Goal: Task Accomplishment & Management: Use online tool/utility

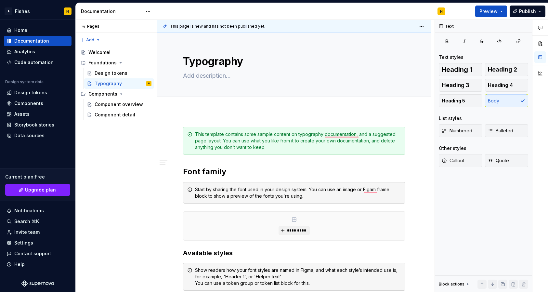
scroll to position [271, 0]
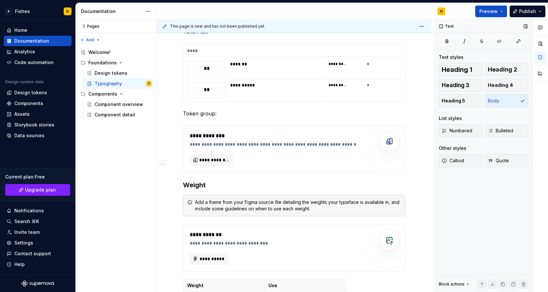
type textarea "*"
click at [479, 232] on div "Text Text styles Heading 1 Heading 2 Heading 3 Heading 4 Heading 5 Body List st…" at bounding box center [483, 156] width 97 height 273
click at [108, 160] on div "Pages Pages Add Accessibility guide for tree Page tree. Navigate the tree with …" at bounding box center [115, 156] width 81 height 273
click at [34, 63] on div "Code automation" at bounding box center [33, 62] width 39 height 7
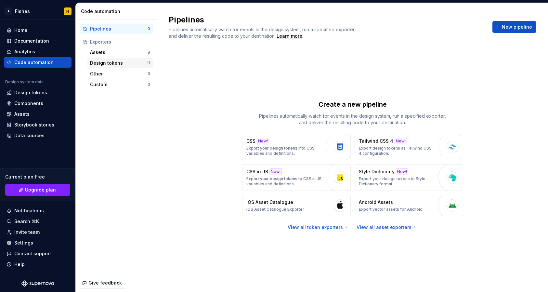
click at [106, 64] on div "Design tokens" at bounding box center [118, 63] width 57 height 7
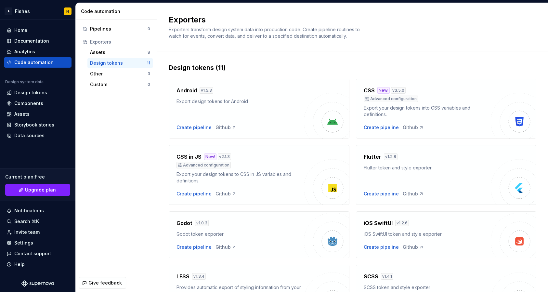
click at [213, 107] on div "Android v 1.5.3 Export design tokens for Android Create pipeline Github" at bounding box center [240, 109] width 127 height 44
drag, startPoint x: 194, startPoint y: 101, endPoint x: 243, endPoint y: 101, distance: 49.4
click at [243, 101] on div "Export design tokens for Android" at bounding box center [240, 101] width 127 height 7
click at [267, 124] on div "Create pipeline Github" at bounding box center [240, 127] width 127 height 7
click at [188, 126] on div "Create pipeline" at bounding box center [194, 127] width 35 height 7
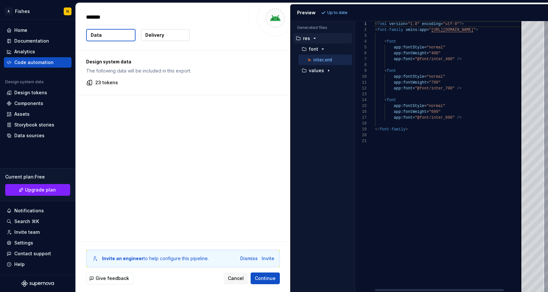
type textarea "*"
click at [264, 278] on span "Continue" at bounding box center [265, 278] width 21 height 7
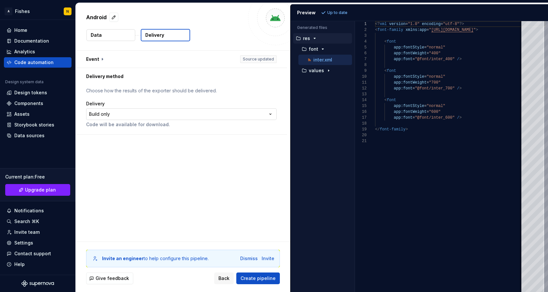
click at [271, 115] on html "**********" at bounding box center [274, 146] width 548 height 292
click at [281, 94] on html "**********" at bounding box center [274, 146] width 548 height 292
click at [248, 257] on div "Dismiss" at bounding box center [249, 258] width 18 height 7
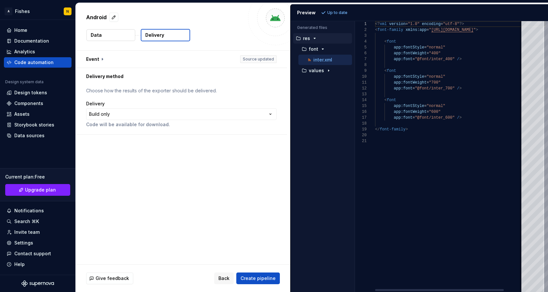
scroll to position [18, 21]
click at [424, 98] on div "<? xml version = "1.0" encoding = "utf-8" ?> < font-family xmlns:app = " [URL][…" at bounding box center [460, 156] width 170 height 271
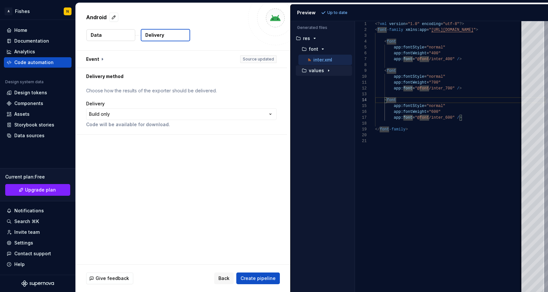
click at [326, 67] on button "values" at bounding box center [324, 70] width 56 height 7
click at [326, 86] on div "exported_colors.xml" at bounding box center [326, 81] width 54 height 10
click at [336, 84] on div "exported_colors.xml" at bounding box center [329, 81] width 46 height 7
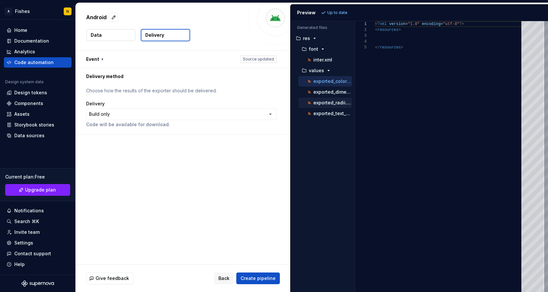
click at [333, 98] on div "exported_radii.xml" at bounding box center [326, 103] width 54 height 10
click at [331, 100] on div "exported_radii.xml" at bounding box center [329, 103] width 46 height 7
click at [330, 94] on p "exported_dimens.xml" at bounding box center [333, 91] width 39 height 5
click at [383, 49] on div "<? xml version = "1.0" encoding = "utf-8" ?> < resources > </ resources >" at bounding box center [450, 156] width 150 height 271
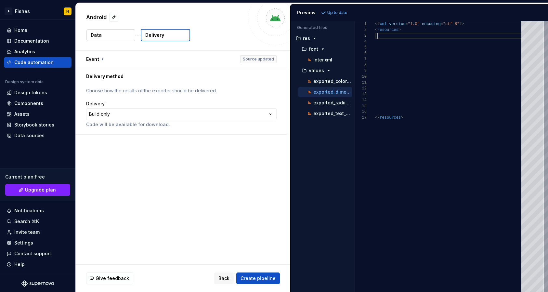
click at [379, 37] on div "<? xml version = "1.0" encoding = "utf-8" ?> < resources > </ resources >" at bounding box center [450, 156] width 150 height 271
click at [322, 58] on p "inter.xml" at bounding box center [323, 59] width 19 height 5
type textarea "**********"
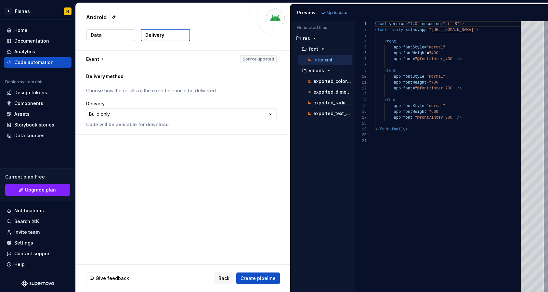
click at [245, 189] on div "**********" at bounding box center [183, 158] width 215 height 214
click at [104, 60] on button "button" at bounding box center [181, 59] width 211 height 17
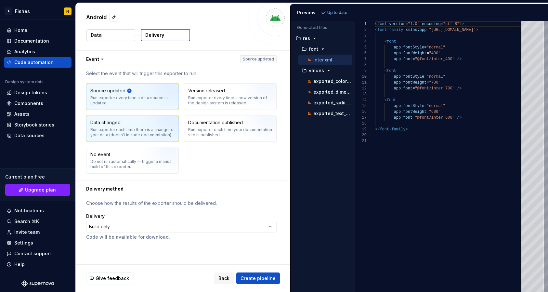
click at [146, 126] on img "button" at bounding box center [163, 131] width 42 height 44
click at [149, 100] on img "button" at bounding box center [163, 99] width 42 height 44
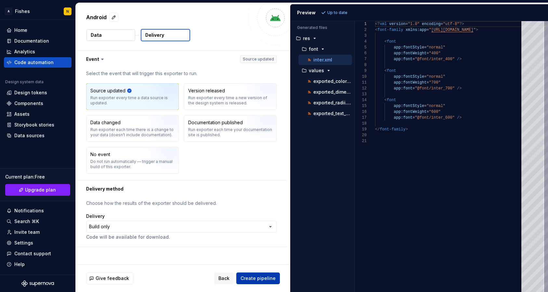
click at [251, 277] on span "Create pipeline" at bounding box center [258, 278] width 35 height 7
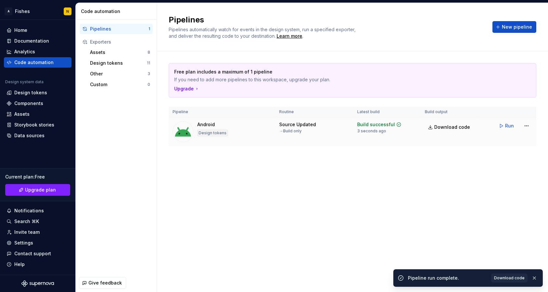
click at [185, 135] on img at bounding box center [183, 131] width 21 height 21
click at [214, 135] on div "Design tokens" at bounding box center [212, 133] width 31 height 7
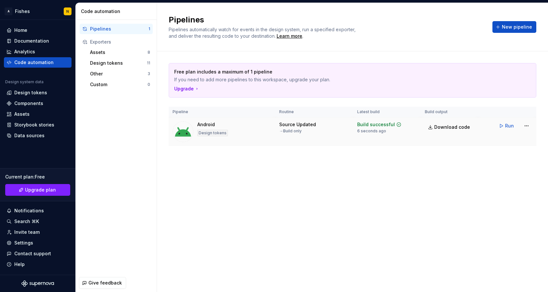
click at [373, 123] on div "Build successful" at bounding box center [376, 124] width 38 height 7
click at [507, 126] on span "Run" at bounding box center [509, 126] width 9 height 7
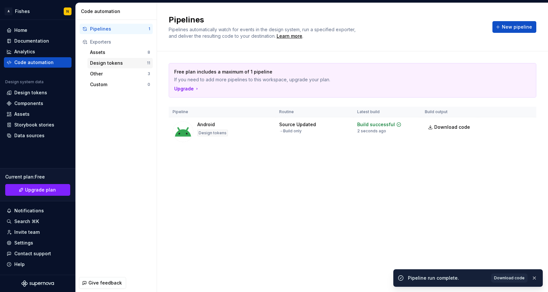
click at [116, 63] on div "Design tokens" at bounding box center [118, 63] width 57 height 7
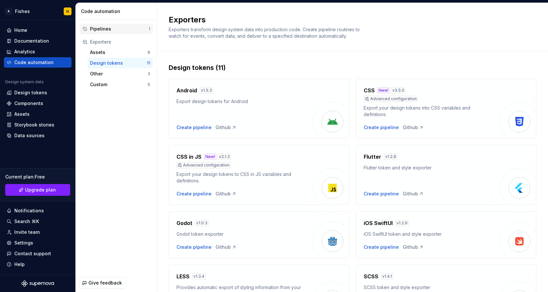
click at [104, 32] on div "Pipelines" at bounding box center [119, 29] width 59 height 7
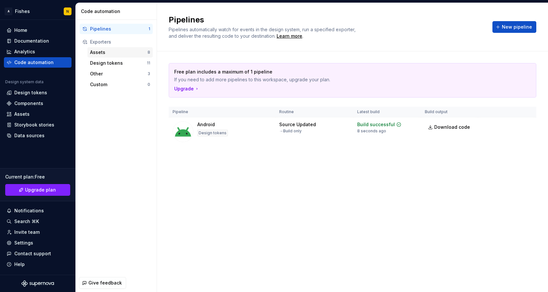
click at [109, 50] on div "Assets" at bounding box center [119, 52] width 58 height 7
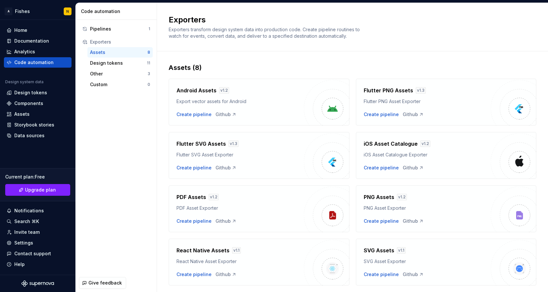
click at [101, 144] on div "Pipelines 1 Exporters Assets 8 Design tokens 11 Other 3 Custom 0" at bounding box center [116, 147] width 81 height 254
click at [24, 52] on div "Analytics" at bounding box center [24, 51] width 21 height 7
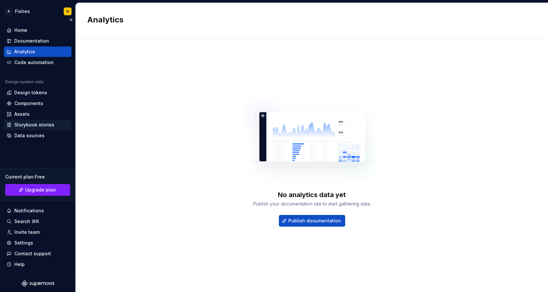
click at [27, 125] on div "Storybook stories" at bounding box center [34, 125] width 40 height 7
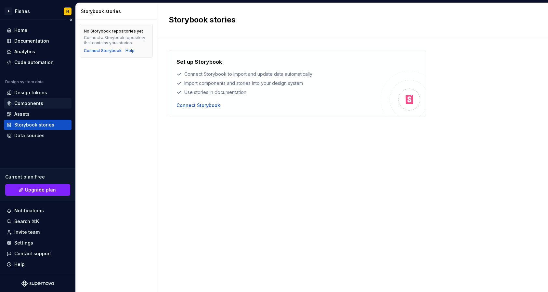
click at [26, 104] on div "Components" at bounding box center [28, 103] width 29 height 7
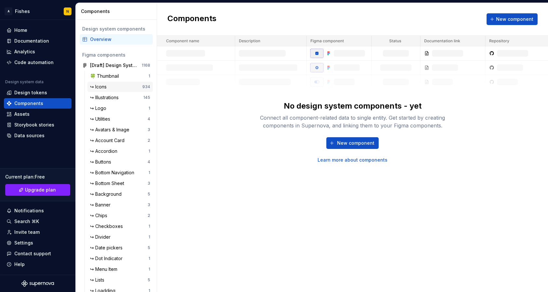
click at [104, 87] on div "↪ Icons" at bounding box center [99, 87] width 19 height 7
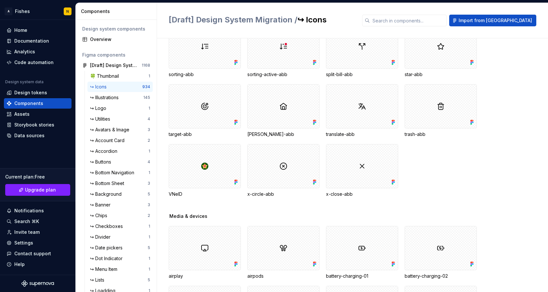
scroll to position [877, 0]
click at [108, 100] on div "↪ Illustrations" at bounding box center [105, 97] width 31 height 7
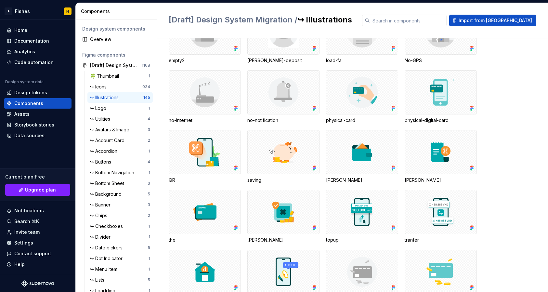
scroll to position [2115, 0]
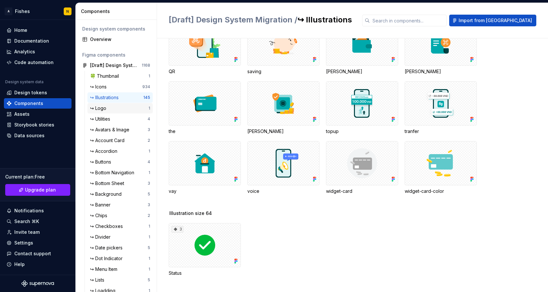
click at [108, 108] on div "↪ Logo" at bounding box center [99, 108] width 19 height 7
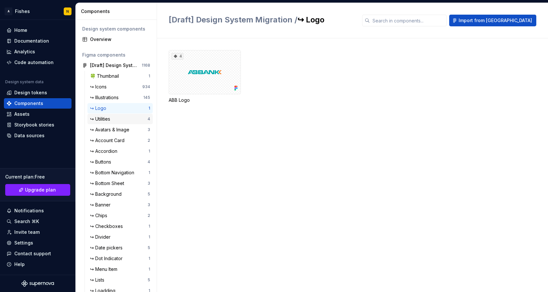
click at [107, 119] on div "↪ Utilities" at bounding box center [101, 119] width 23 height 7
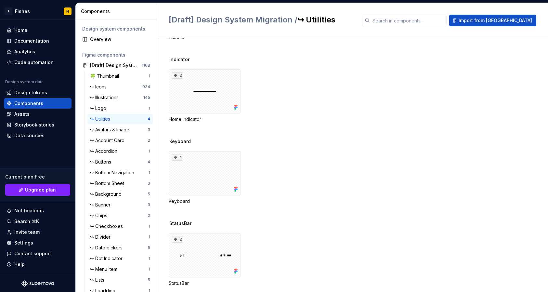
scroll to position [76, 0]
click at [110, 194] on div "↪ Background" at bounding box center [107, 194] width 34 height 7
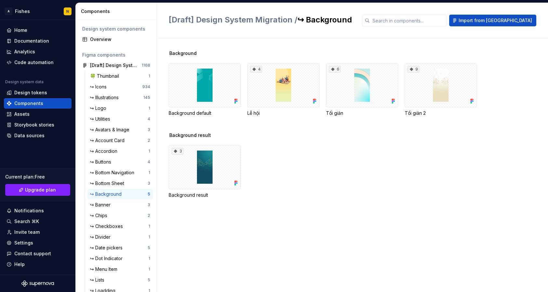
click at [286, 188] on div "3 Background result" at bounding box center [359, 171] width 380 height 53
click at [416, 69] on div "9" at bounding box center [414, 69] width 12 height 7
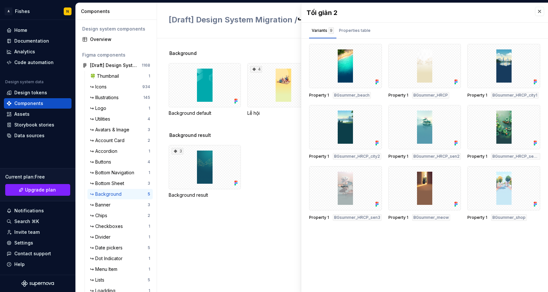
click at [282, 167] on div "3 Background result" at bounding box center [359, 171] width 380 height 53
click at [540, 11] on button "button" at bounding box center [539, 11] width 9 height 9
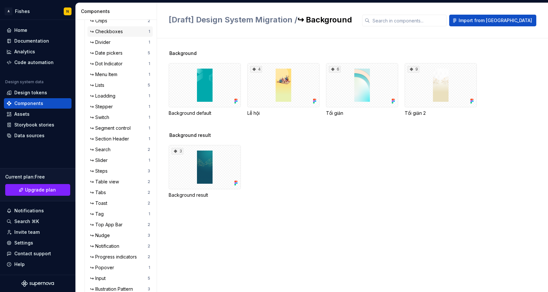
scroll to position [257, 0]
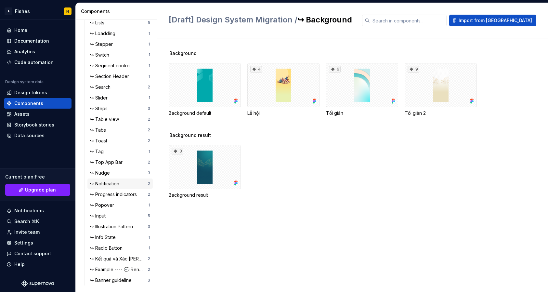
click at [109, 185] on div "↪ Notification" at bounding box center [106, 183] width 32 height 7
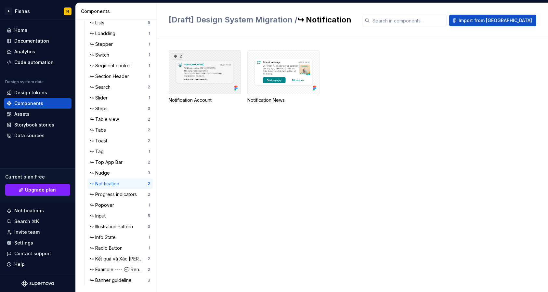
click at [218, 70] on div "2" at bounding box center [205, 72] width 72 height 44
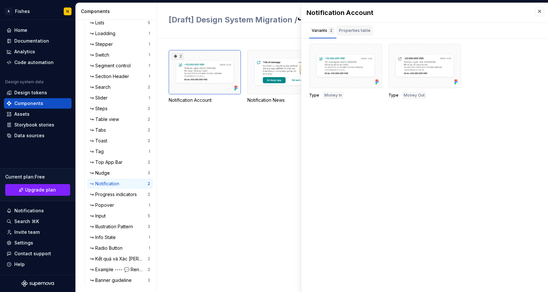
click at [355, 31] on div "Properties table" at bounding box center [355, 30] width 32 height 7
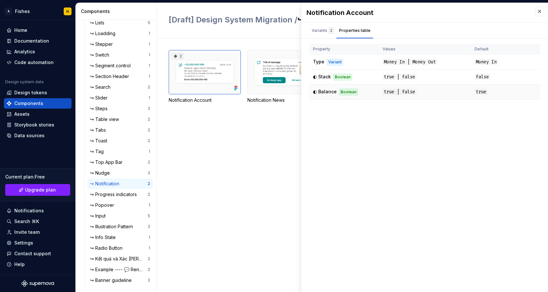
click at [324, 92] on span "◐ Balance" at bounding box center [325, 92] width 24 height 6
click at [323, 76] on span "◐ Stack" at bounding box center [322, 77] width 18 height 6
click at [320, 60] on span "Type" at bounding box center [318, 62] width 11 height 6
click at [320, 31] on div "Variants 2" at bounding box center [323, 30] width 22 height 7
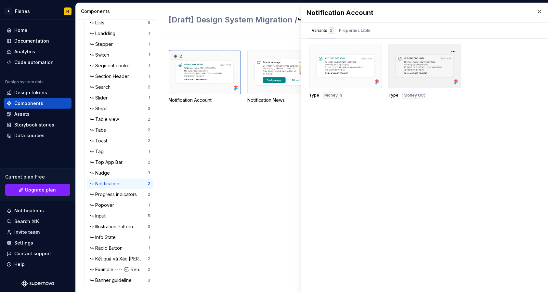
click at [431, 68] on div at bounding box center [425, 66] width 73 height 44
click at [356, 29] on div "Properties table" at bounding box center [355, 30] width 32 height 7
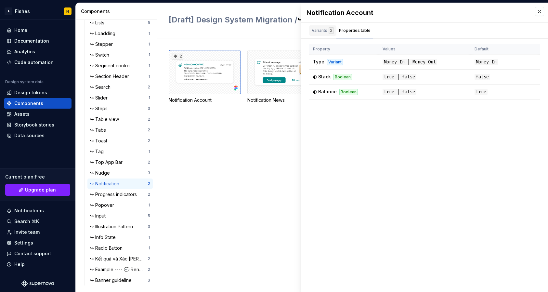
click at [325, 33] on div "Variants 2" at bounding box center [323, 30] width 22 height 7
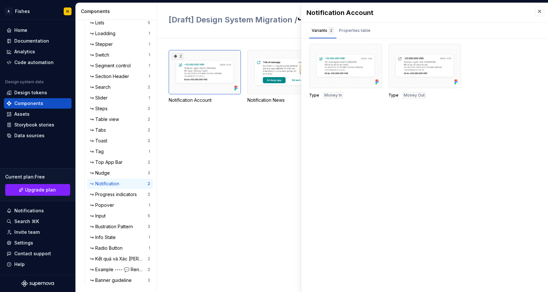
click at [260, 193] on div "2 Notification Account Notification News" at bounding box center [359, 165] width 380 height 254
click at [355, 65] on div at bounding box center [345, 66] width 73 height 44
click at [356, 28] on div "Properties table" at bounding box center [355, 30] width 32 height 7
